Goal: Task Accomplishment & Management: Use online tool/utility

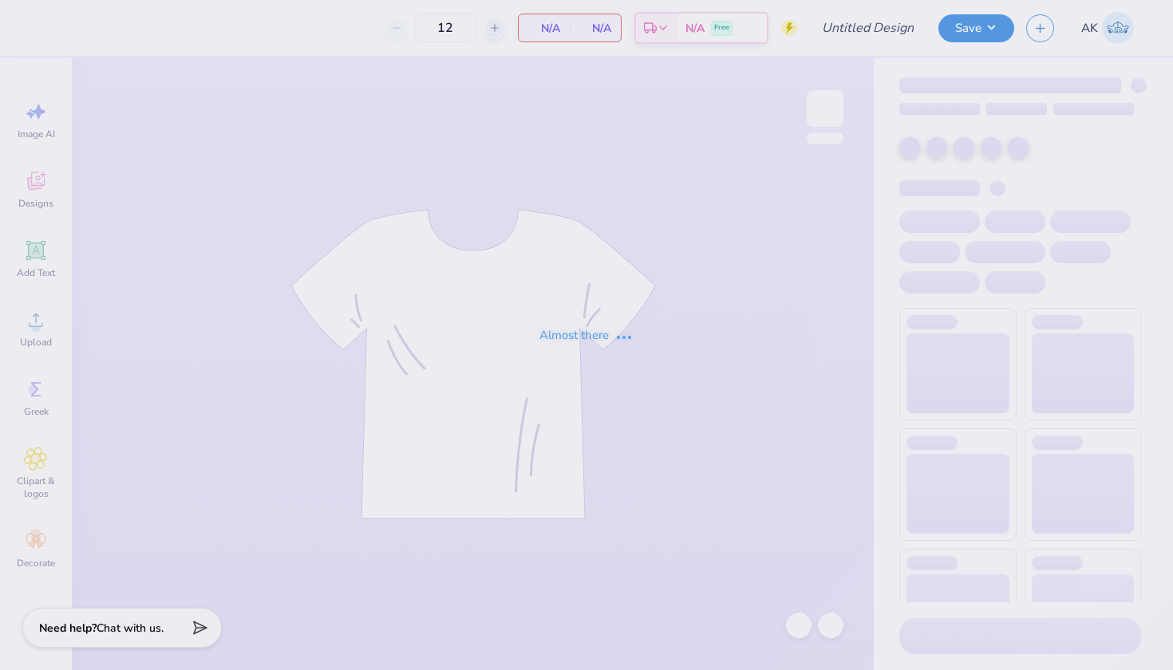
type input "NCC PTK design 3 (shirt)"
type input "30"
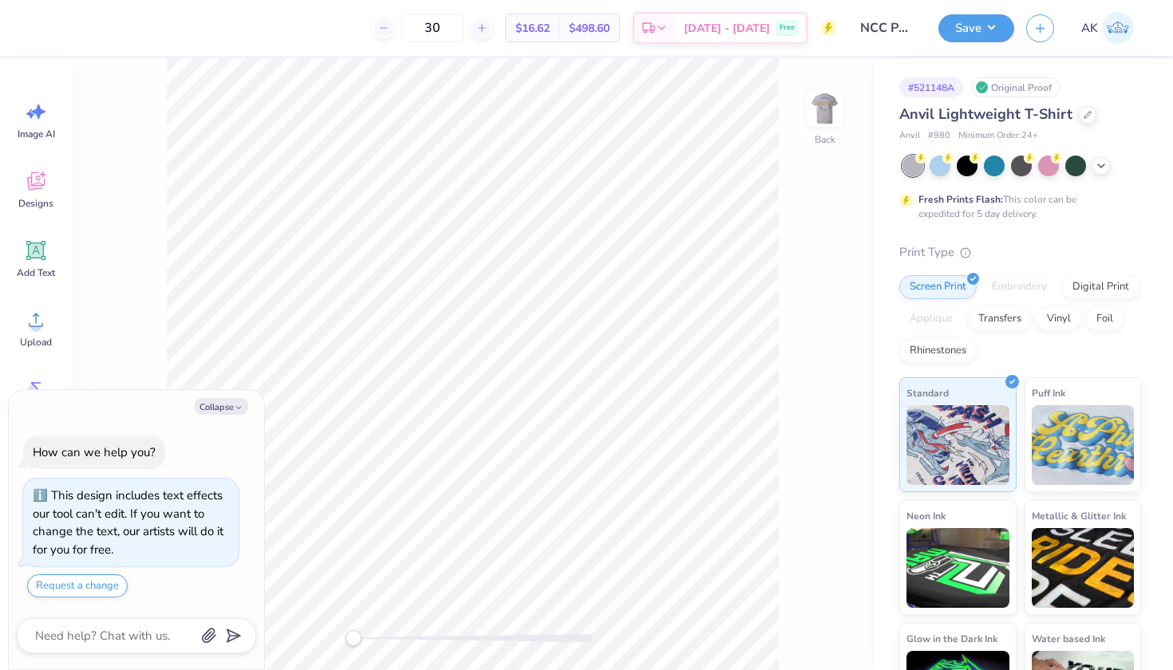
type textarea "x"
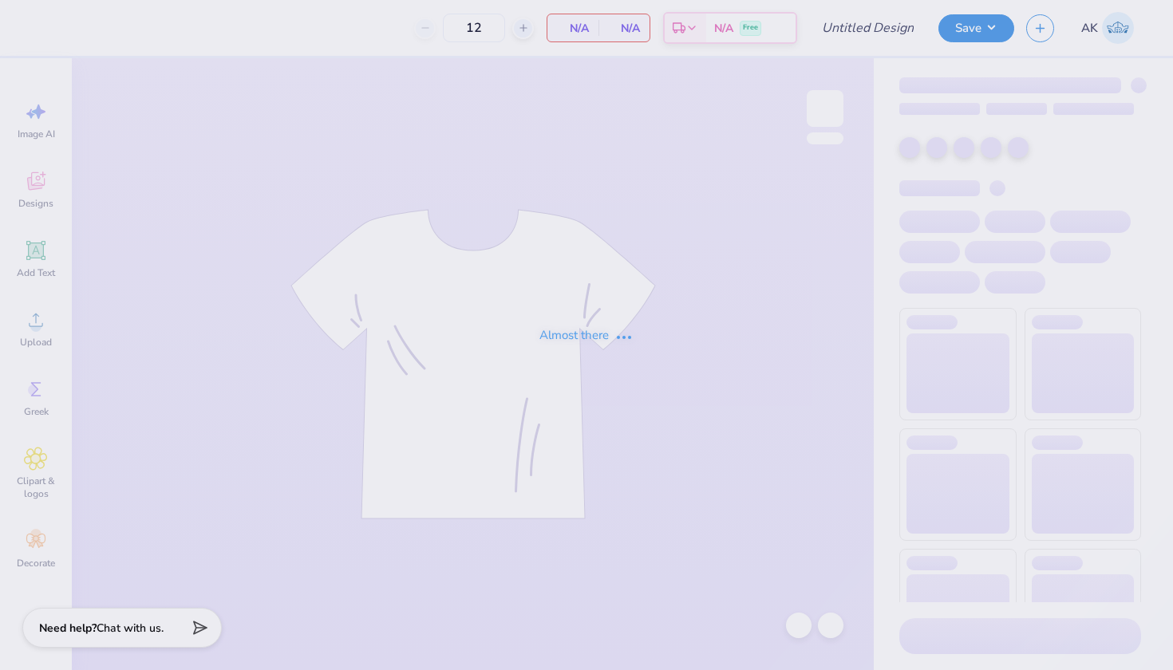
type input "PTK NCC design 2"
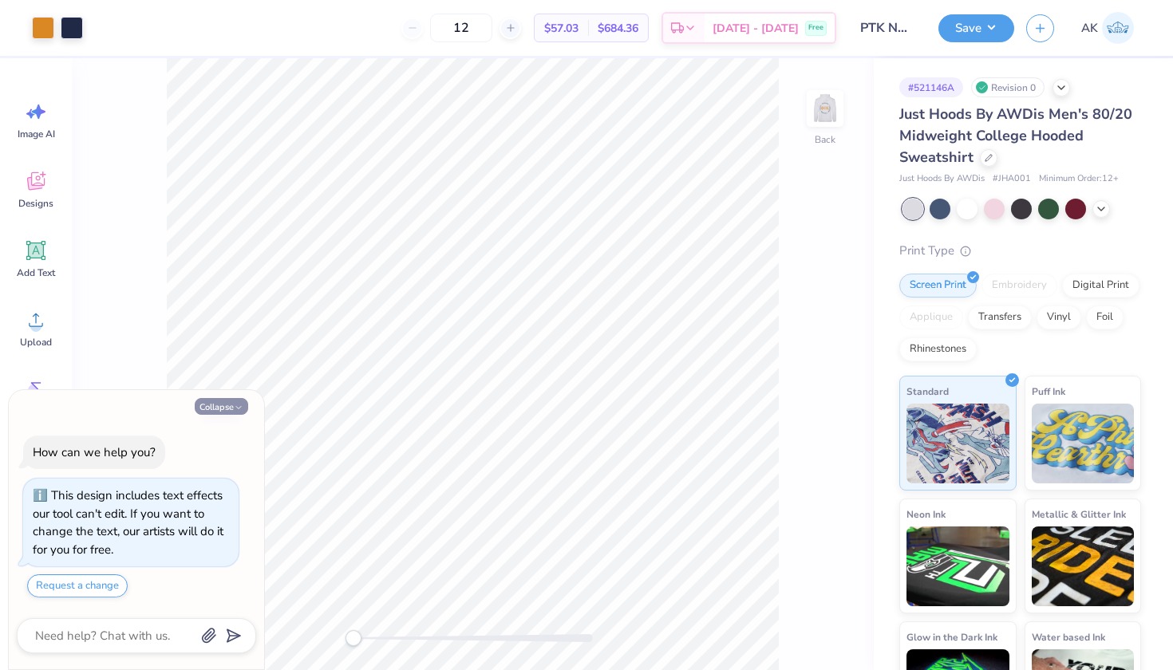
click at [231, 414] on button "Collapse" at bounding box center [221, 406] width 53 height 17
type textarea "x"
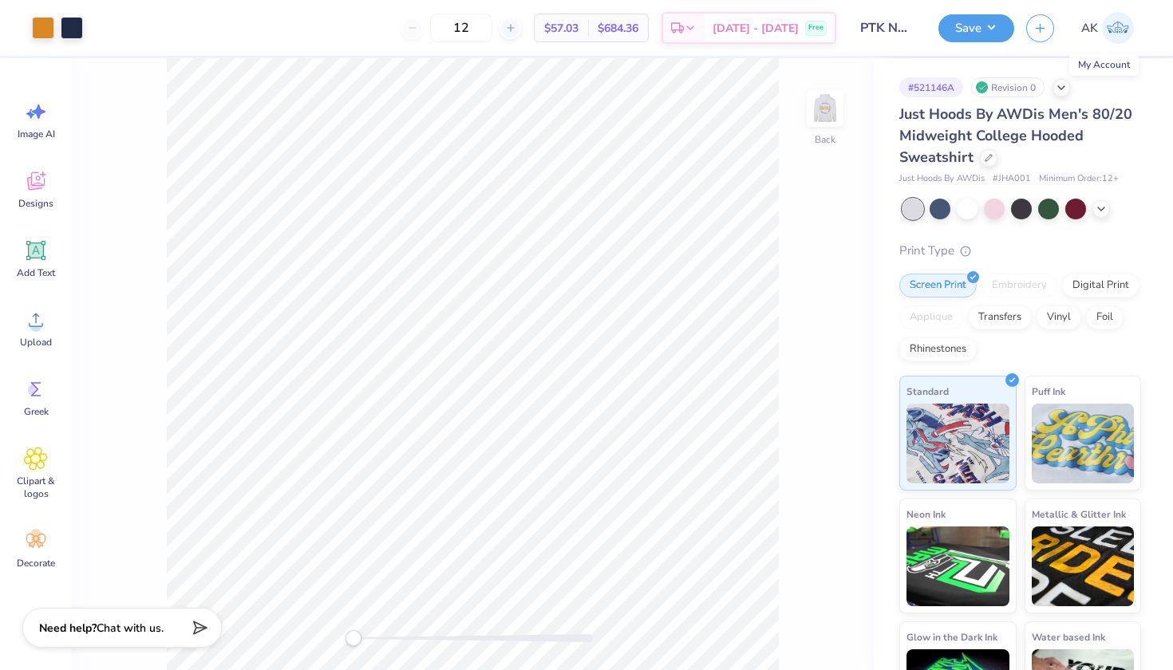
click at [1113, 34] on img at bounding box center [1118, 28] width 32 height 32
